Goal: Check status: Check status

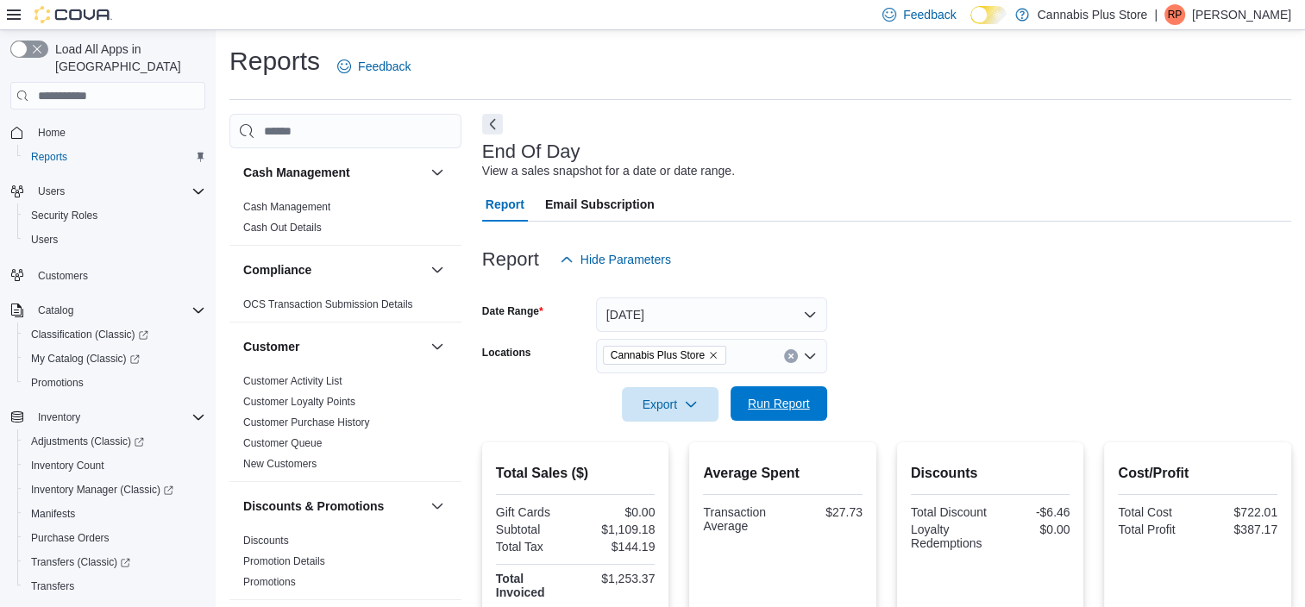
scroll to position [1006, 0]
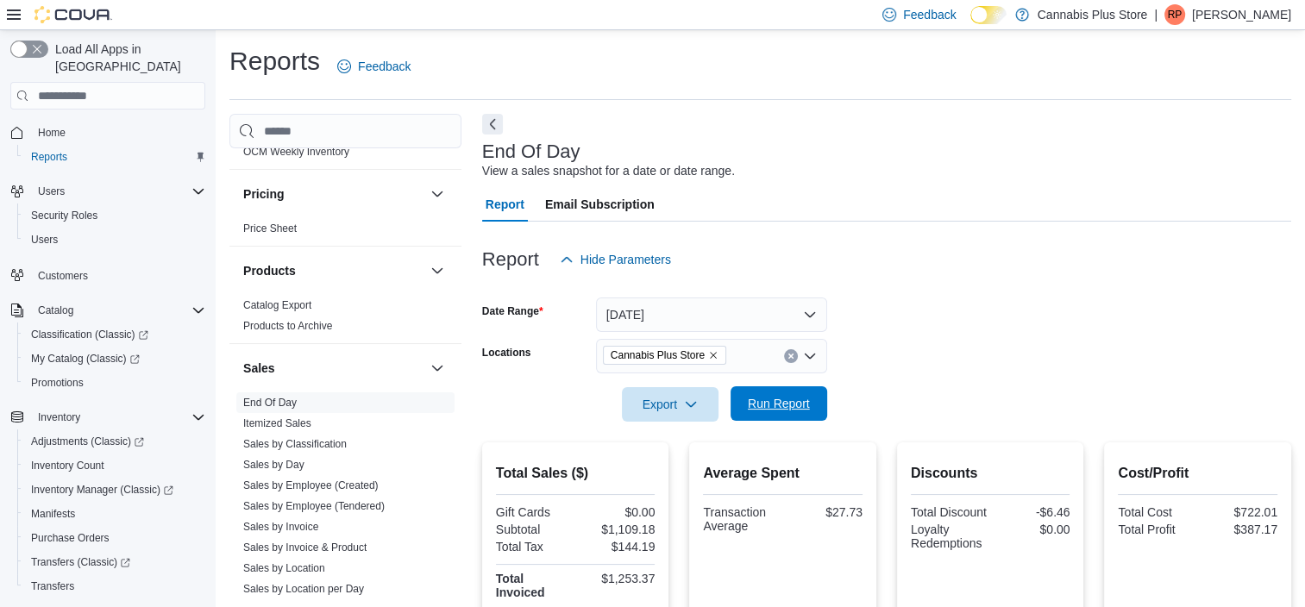
click at [779, 400] on span "Run Report" at bounding box center [779, 403] width 62 height 17
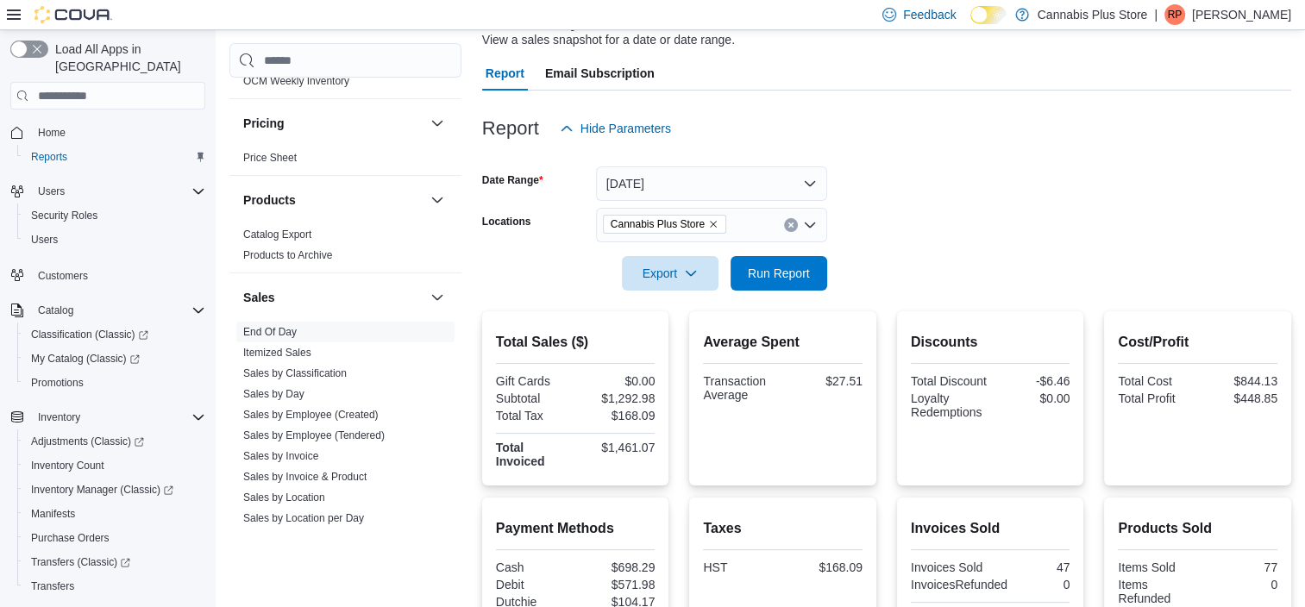
scroll to position [172, 0]
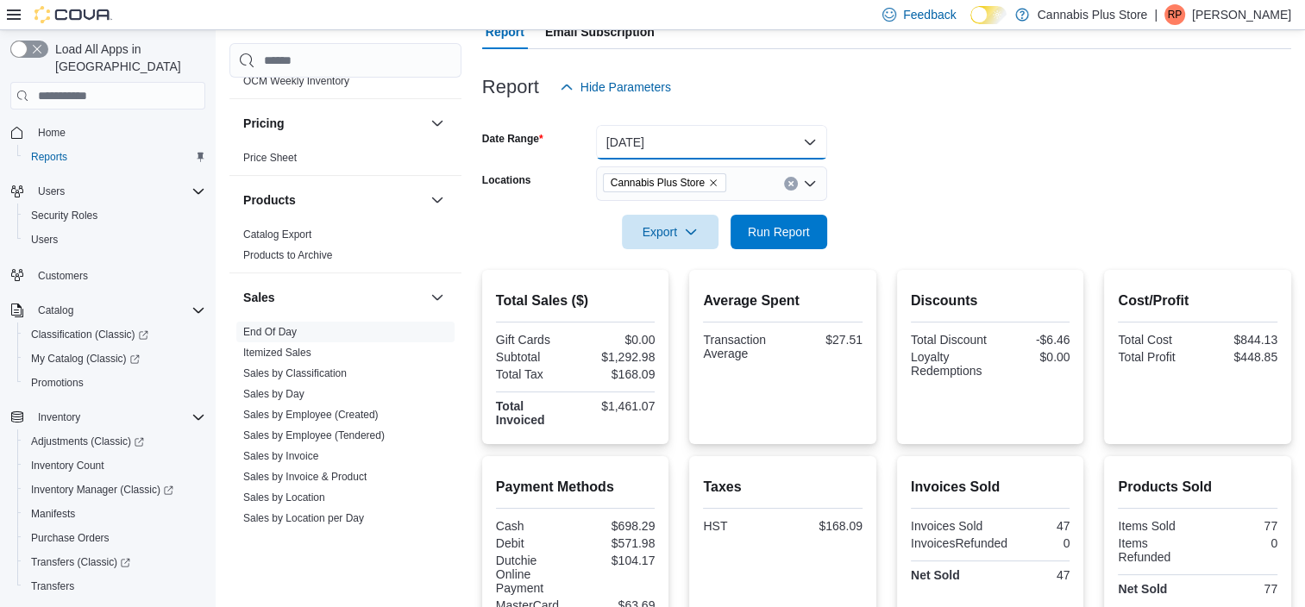
click at [806, 138] on button "[DATE]" at bounding box center [711, 142] width 231 height 34
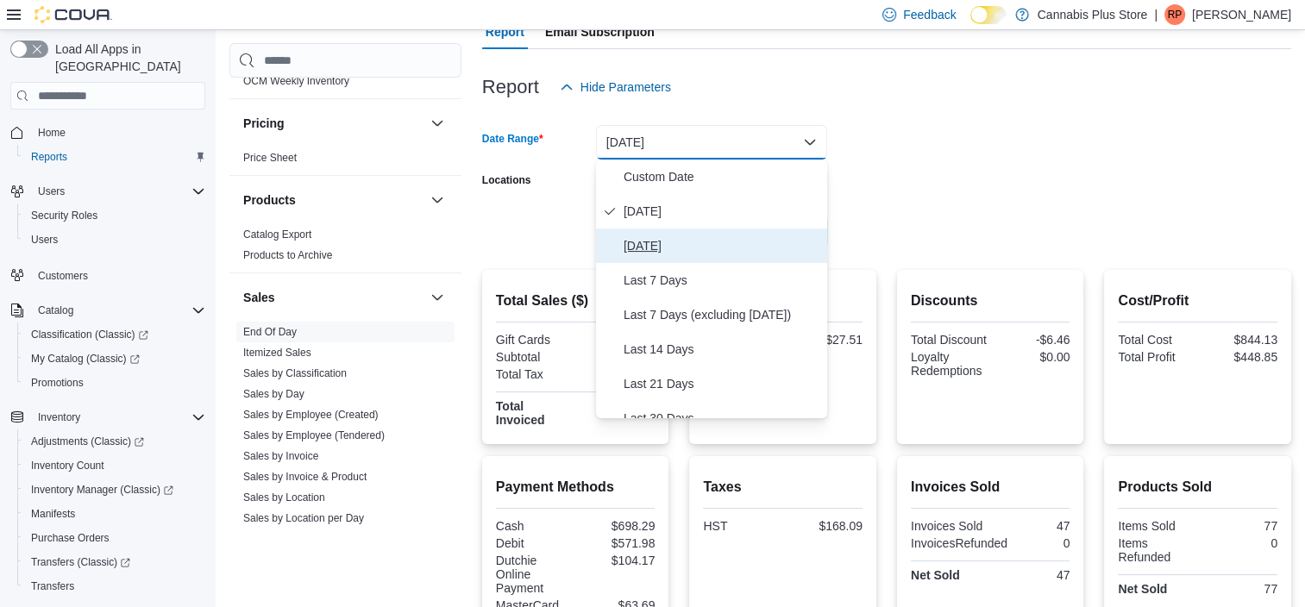
click at [653, 235] on span "[DATE]" at bounding box center [722, 245] width 197 height 21
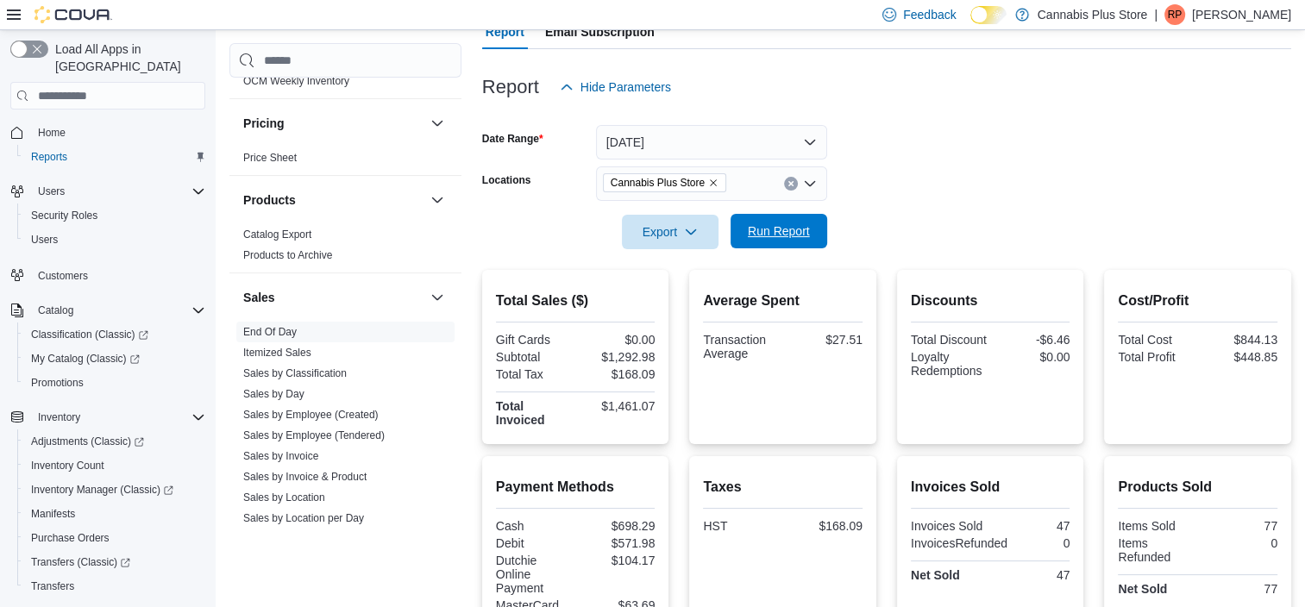
click at [814, 224] on span "Run Report" at bounding box center [779, 231] width 76 height 34
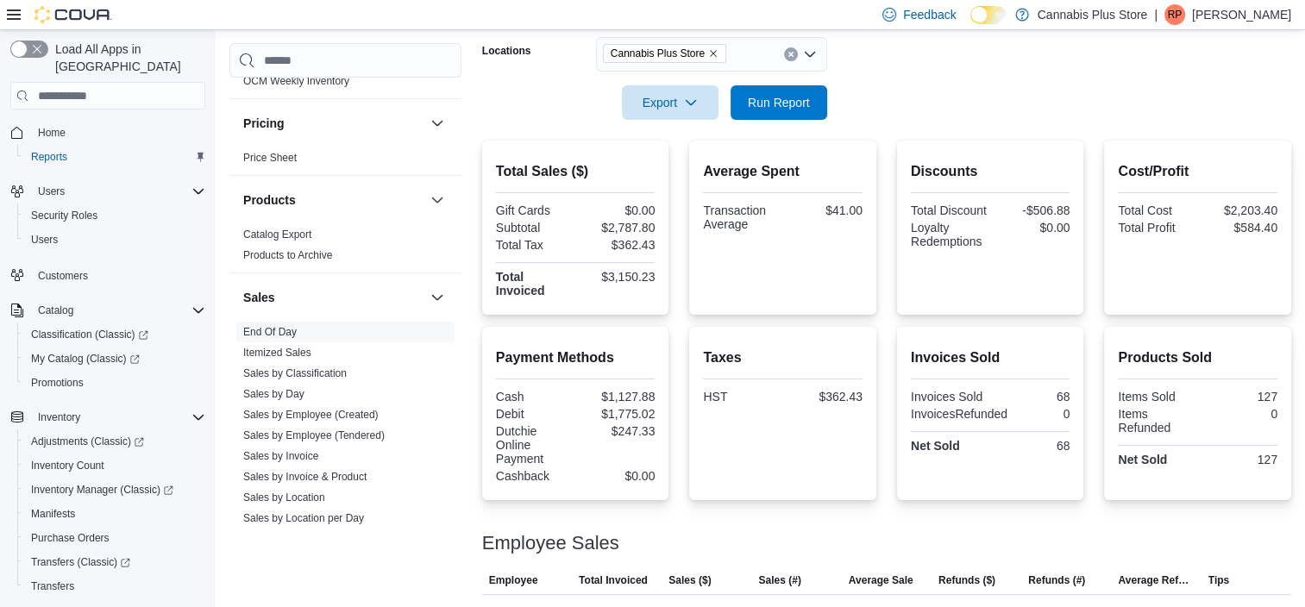
scroll to position [115, 0]
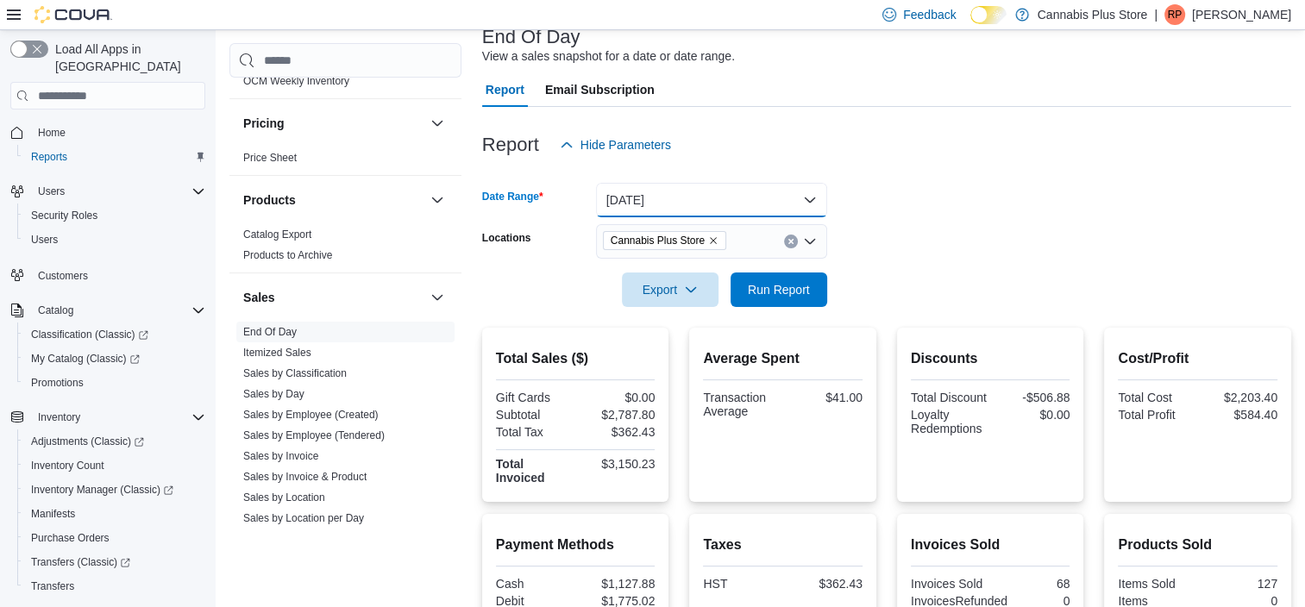
click at [806, 195] on button "[DATE]" at bounding box center [711, 200] width 231 height 34
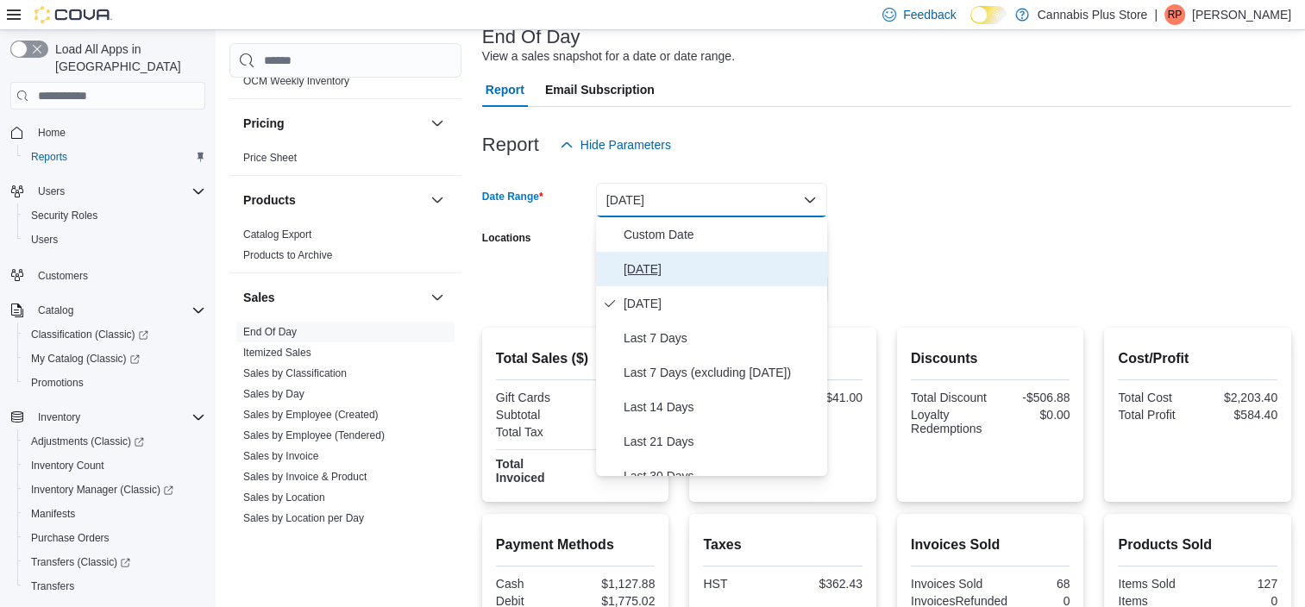
click at [652, 256] on button "[DATE]" at bounding box center [711, 269] width 231 height 34
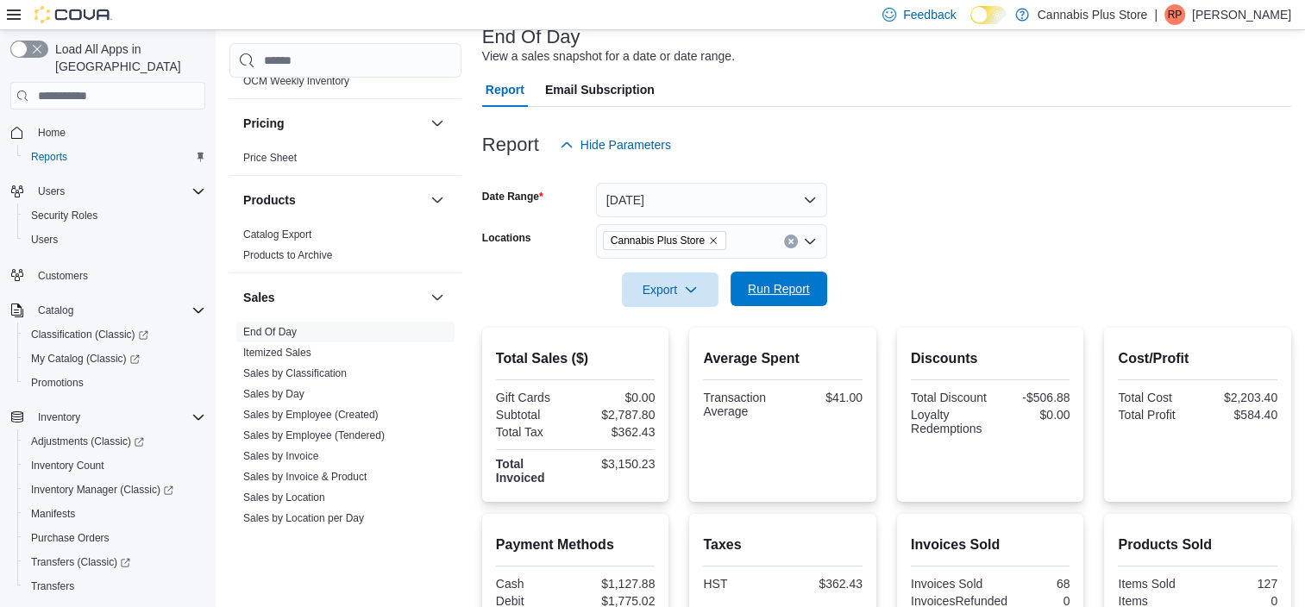
click at [784, 280] on span "Run Report" at bounding box center [779, 289] width 76 height 34
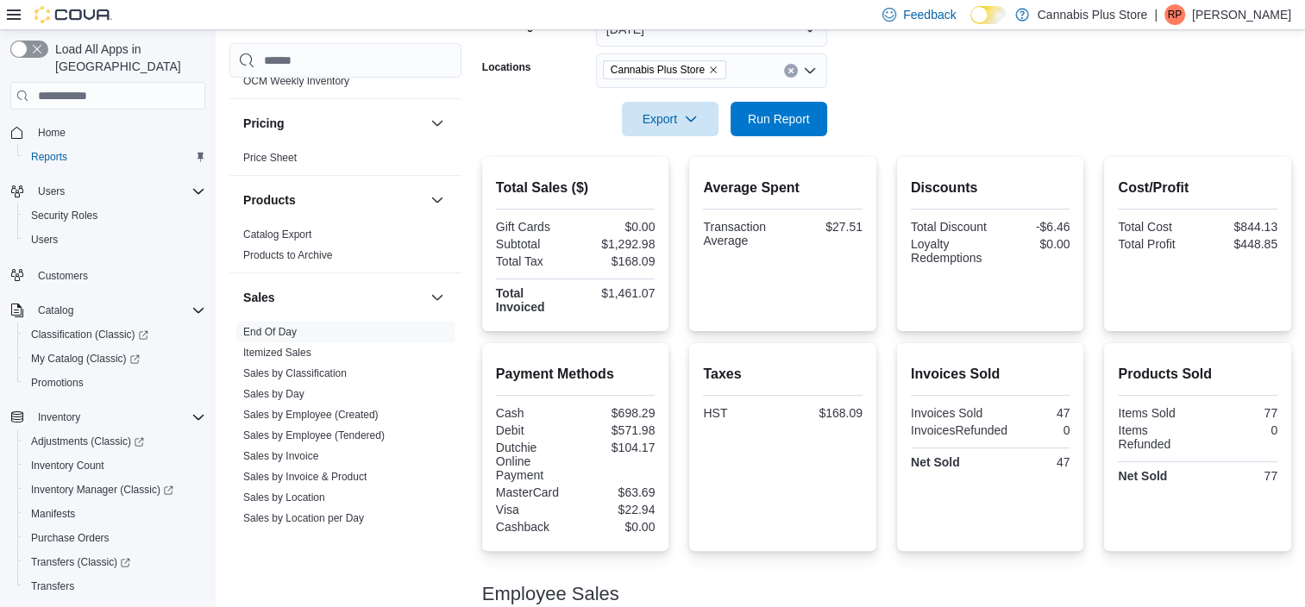
scroll to position [256, 0]
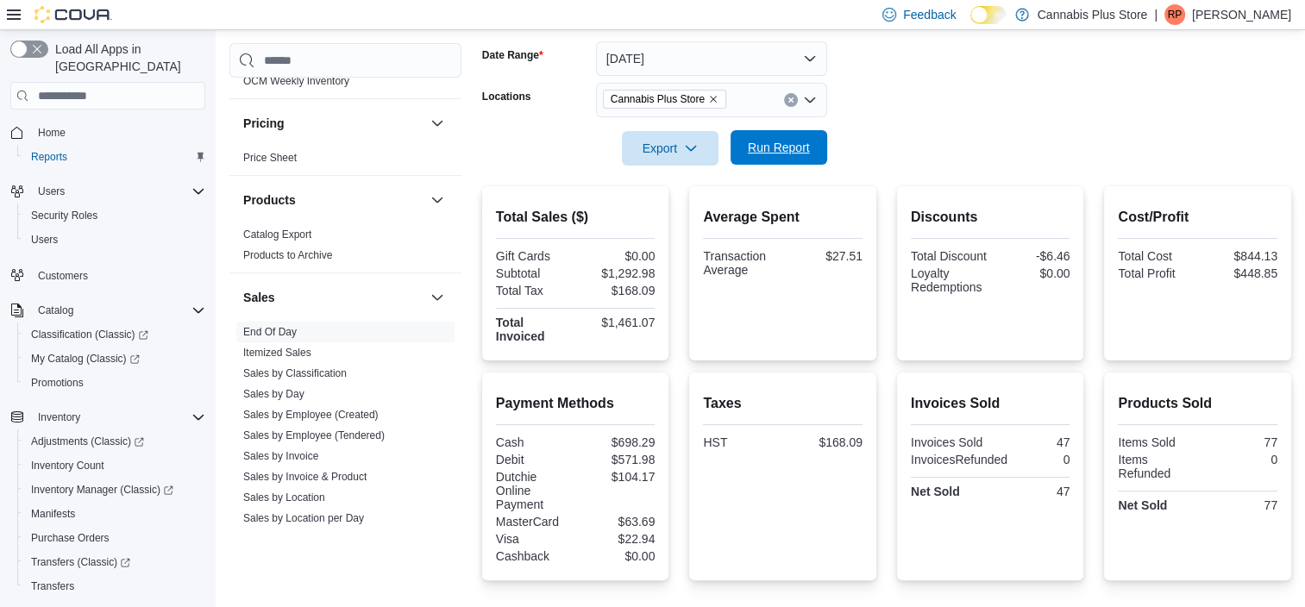
drag, startPoint x: 748, startPoint y: 149, endPoint x: 762, endPoint y: 149, distance: 14.7
click at [748, 149] on span "Run Report" at bounding box center [779, 147] width 62 height 17
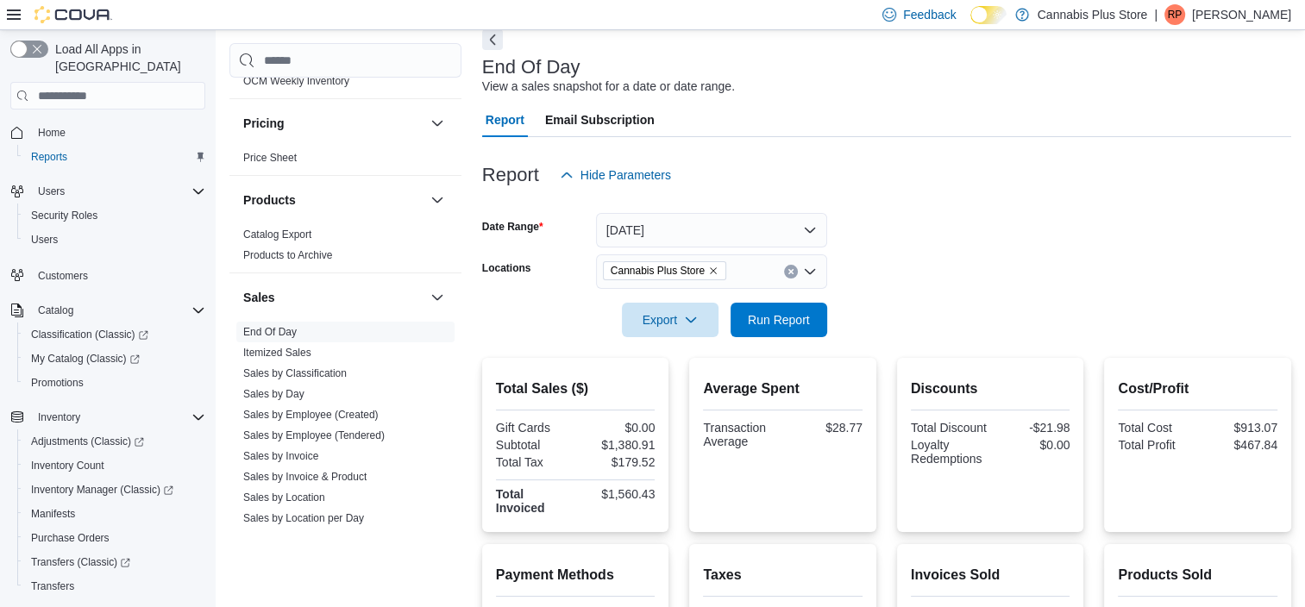
scroll to position [84, 0]
click at [771, 324] on span "Run Report" at bounding box center [779, 319] width 62 height 17
